Goal: Task Accomplishment & Management: Use online tool/utility

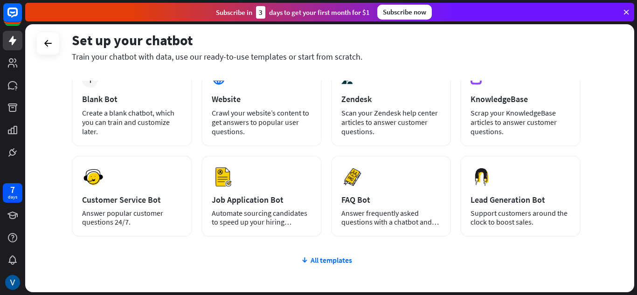
scroll to position [118, 0]
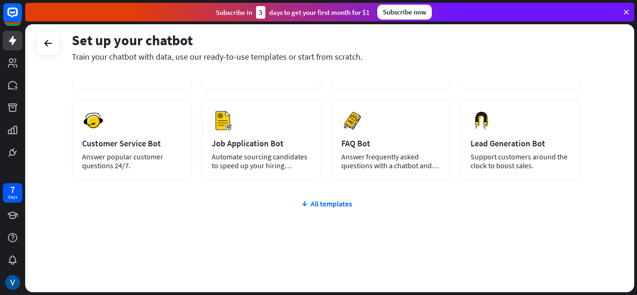
click at [319, 198] on div "plus Blank Bot Create a blank chatbot, which you can train and customize later.…" at bounding box center [326, 148] width 509 height 287
click at [309, 207] on div "All templates" at bounding box center [326, 203] width 509 height 9
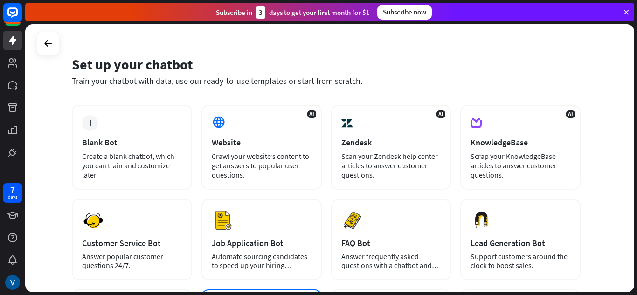
scroll to position [0, 0]
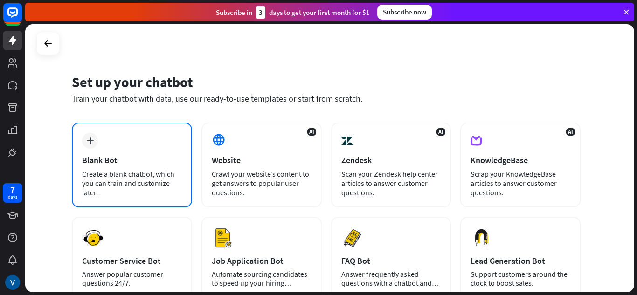
click at [140, 126] on div "plus Blank Bot Create a blank chatbot, which you can train and customize later." at bounding box center [132, 165] width 120 height 85
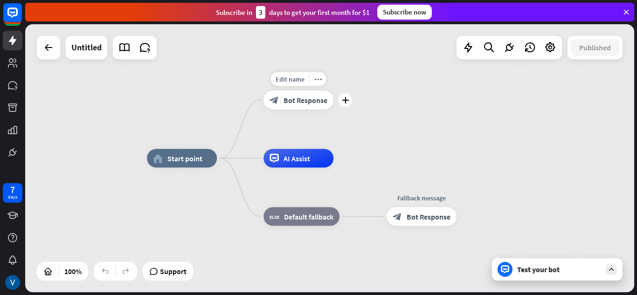
click at [300, 101] on span "Bot Response" at bounding box center [306, 100] width 44 height 9
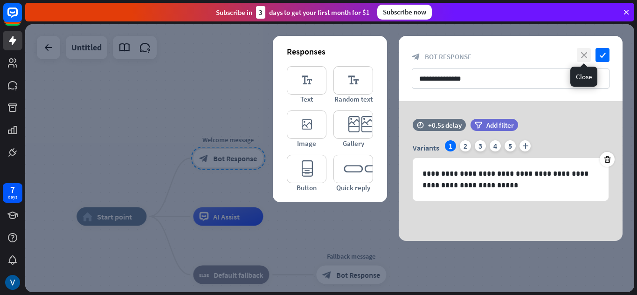
click at [581, 55] on icon "close" at bounding box center [584, 55] width 14 height 14
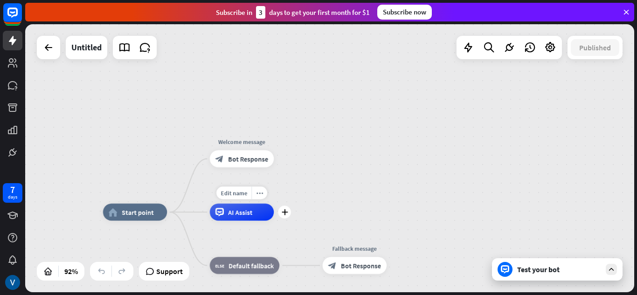
click at [258, 221] on div "Edit name more_horiz plus AI Assist" at bounding box center [242, 212] width 64 height 17
click at [221, 213] on icon at bounding box center [220, 212] width 4 height 2
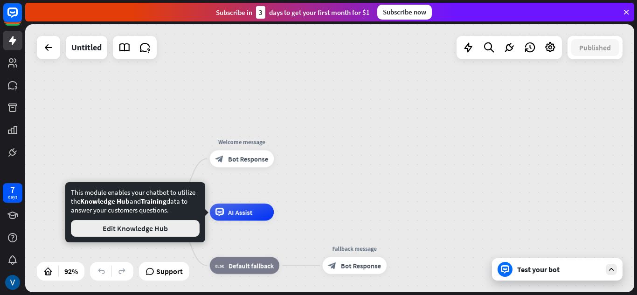
click at [144, 232] on button "Edit Knowledge Hub" at bounding box center [135, 228] width 129 height 17
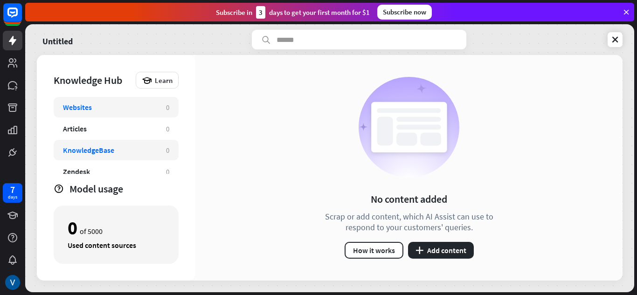
click at [121, 150] on div "KnowledgeBase" at bounding box center [110, 150] width 94 height 9
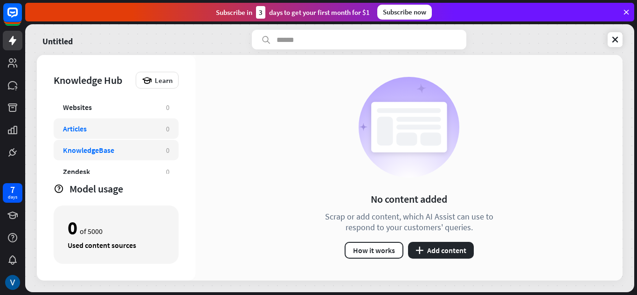
click at [108, 121] on div "Articles 0" at bounding box center [116, 129] width 125 height 21
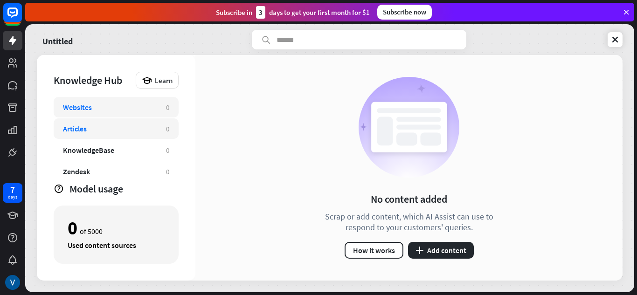
click at [96, 108] on div "Websites" at bounding box center [110, 107] width 94 height 9
click at [150, 105] on div "Websites" at bounding box center [110, 107] width 94 height 9
click at [433, 253] on button "plus Add content" at bounding box center [441, 250] width 66 height 17
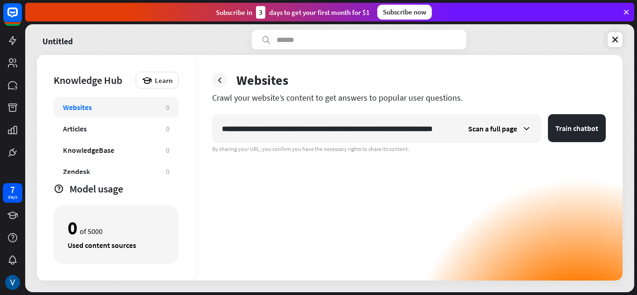
scroll to position [0, 30]
type input "**********"
click at [570, 128] on button "Train chatbot" at bounding box center [577, 128] width 58 height 28
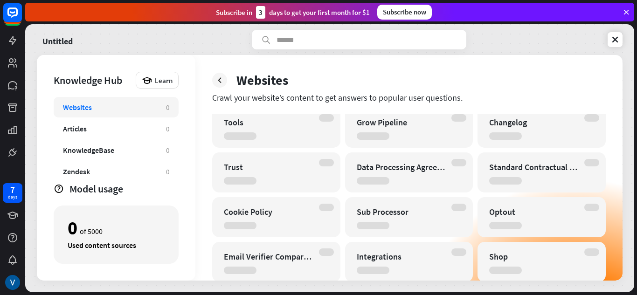
scroll to position [293, 0]
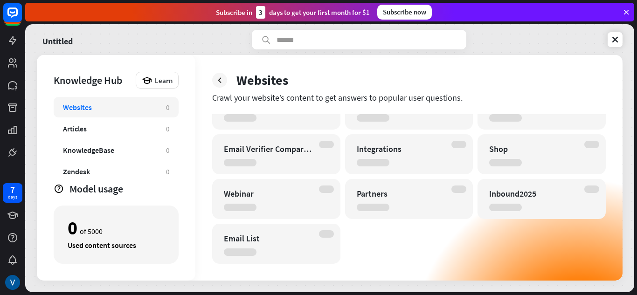
click at [81, 107] on div "Websites" at bounding box center [77, 107] width 29 height 9
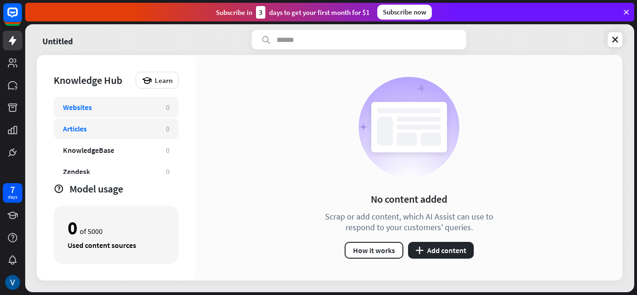
click at [81, 124] on div "Articles" at bounding box center [75, 128] width 24 height 9
click at [115, 108] on div "Websites" at bounding box center [110, 107] width 94 height 9
click at [424, 252] on button "plus Add content" at bounding box center [441, 250] width 66 height 17
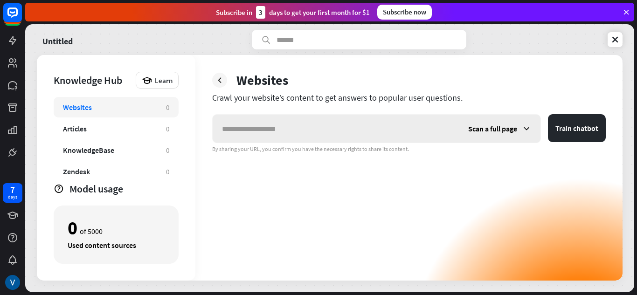
click at [524, 131] on icon at bounding box center [526, 128] width 9 height 9
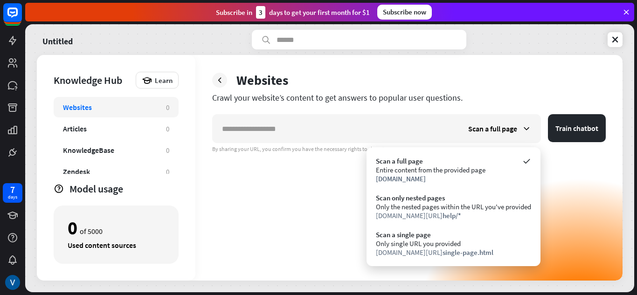
click at [391, 144] on div "Scan a full page Train chatbot By sharing your URL, you confirm you have the ne…" at bounding box center [409, 133] width 394 height 39
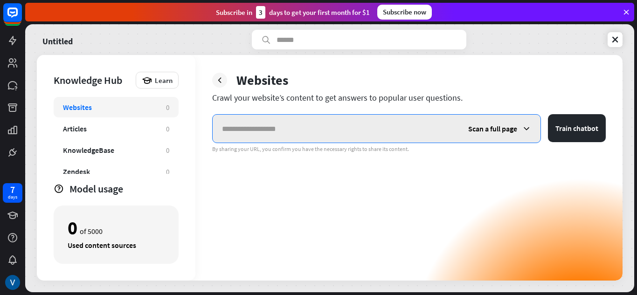
click at [381, 133] on input "text" at bounding box center [336, 129] width 246 height 28
paste input "**********"
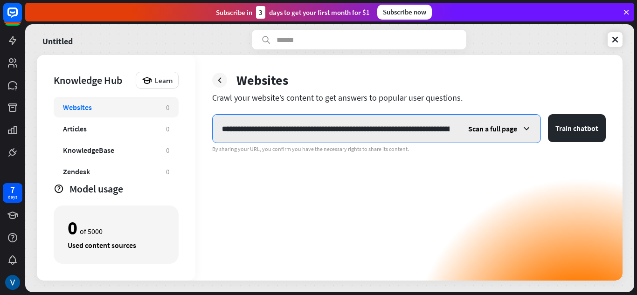
scroll to position [0, 83]
type input "**********"
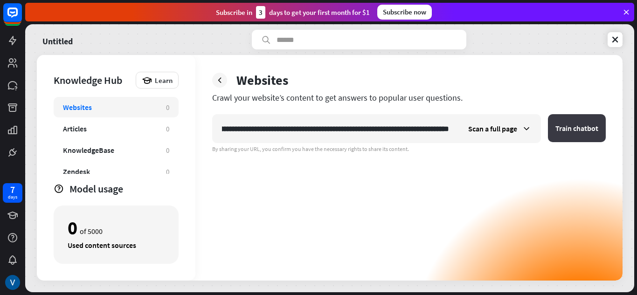
scroll to position [0, 0]
click at [584, 126] on button "Train chatbot" at bounding box center [577, 128] width 58 height 28
